Goal: Complete application form

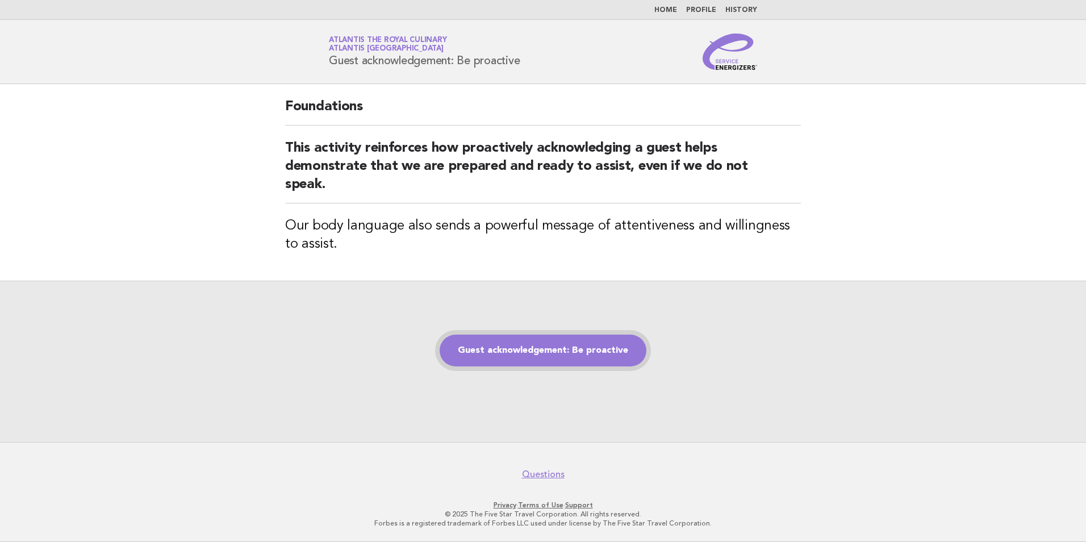
click at [512, 354] on link "Guest acknowledgement: Be proactive" at bounding box center [543, 351] width 207 height 32
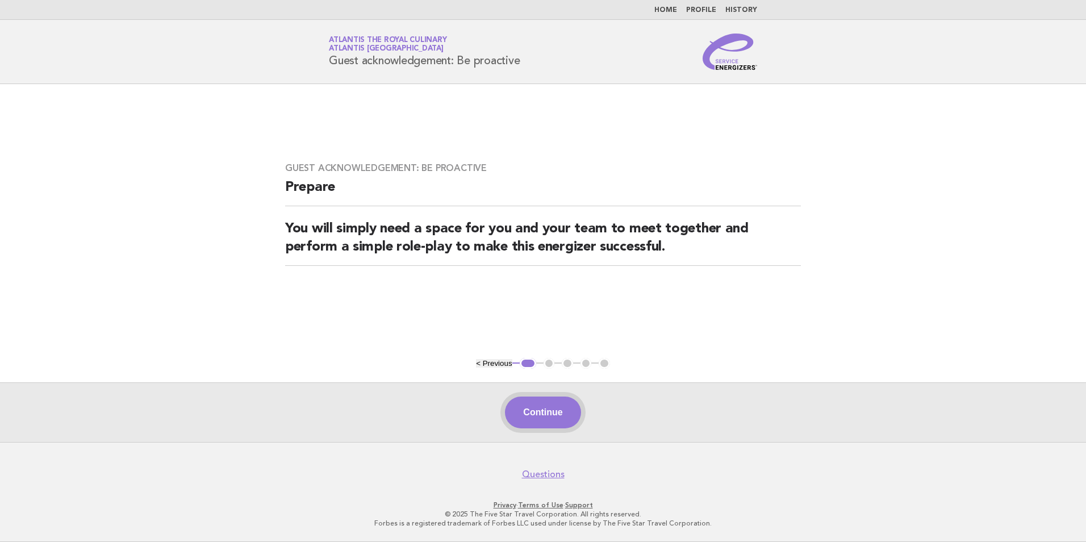
click at [531, 416] on button "Continue" at bounding box center [543, 413] width 76 height 32
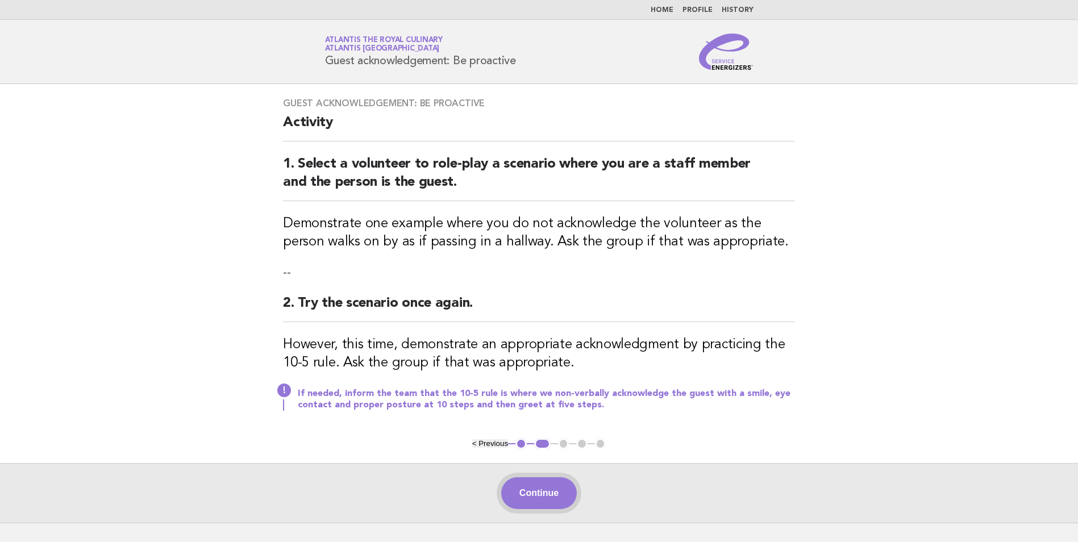
click at [551, 501] on button "Continue" at bounding box center [539, 493] width 76 height 32
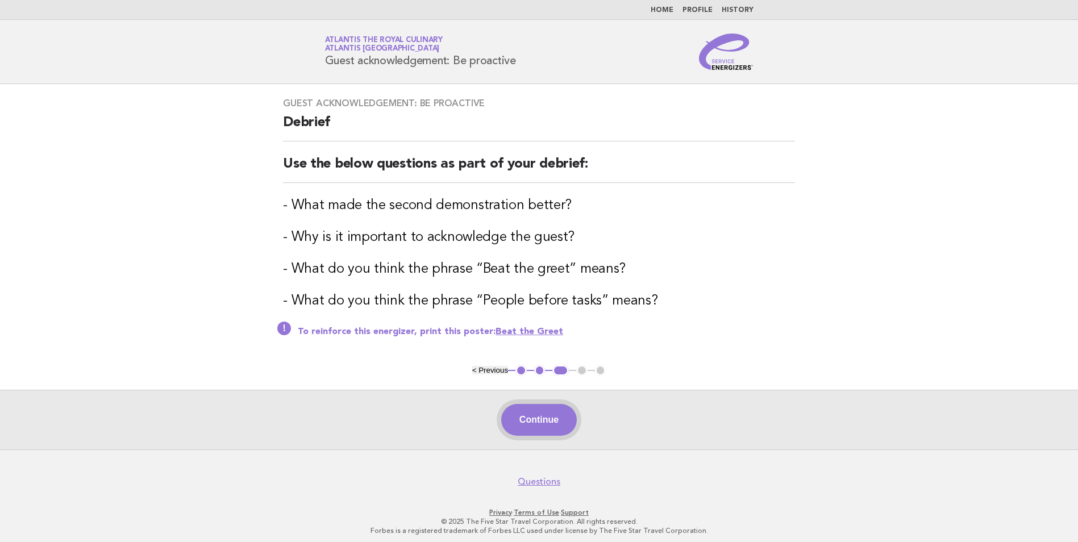
click at [525, 424] on button "Continue" at bounding box center [539, 420] width 76 height 32
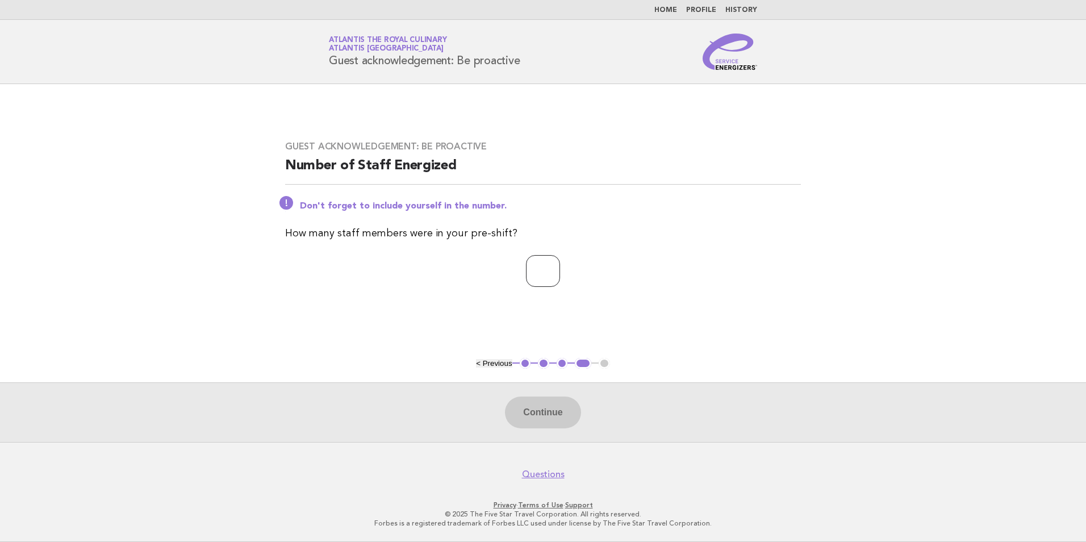
click at [540, 274] on input "number" at bounding box center [543, 271] width 34 height 32
type input "*"
click at [550, 410] on button "Continue" at bounding box center [543, 413] width 76 height 32
